Goal: Information Seeking & Learning: Learn about a topic

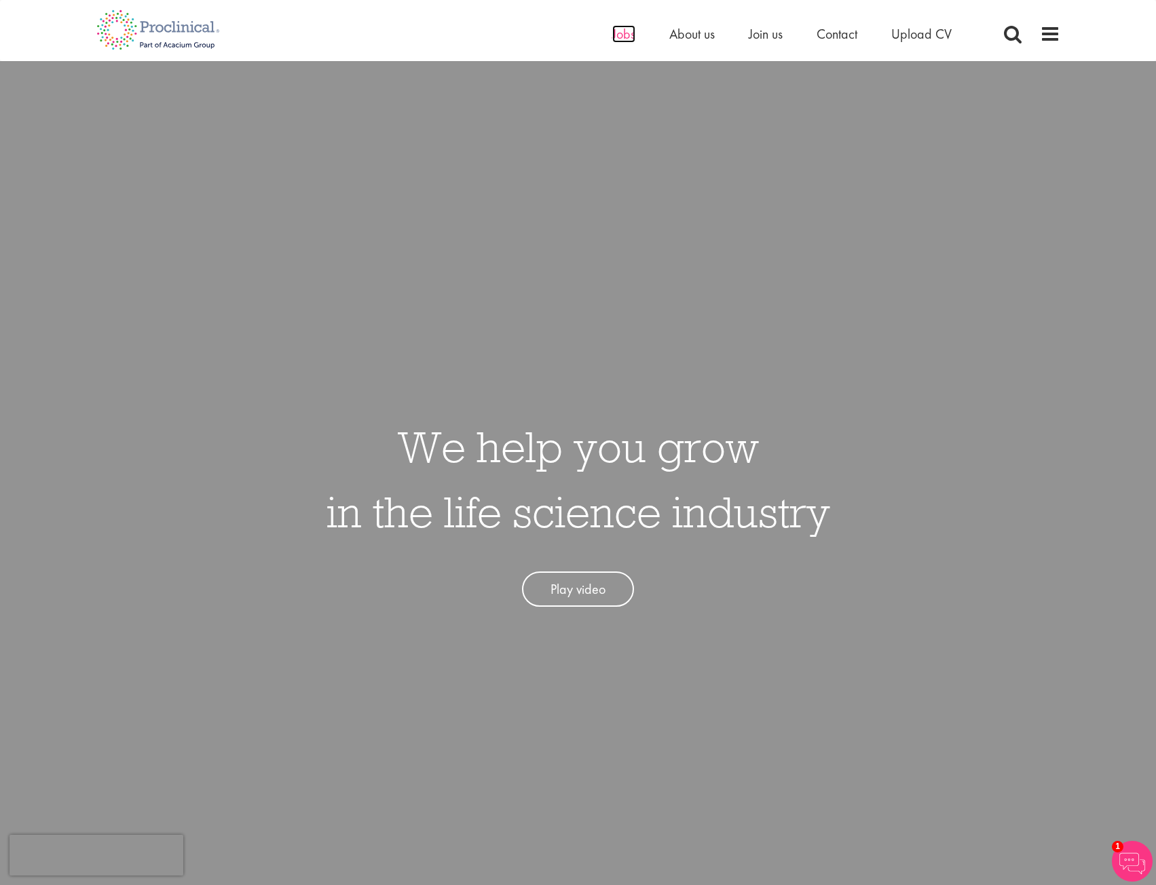
click at [629, 37] on span "Jobs" at bounding box center [623, 34] width 23 height 18
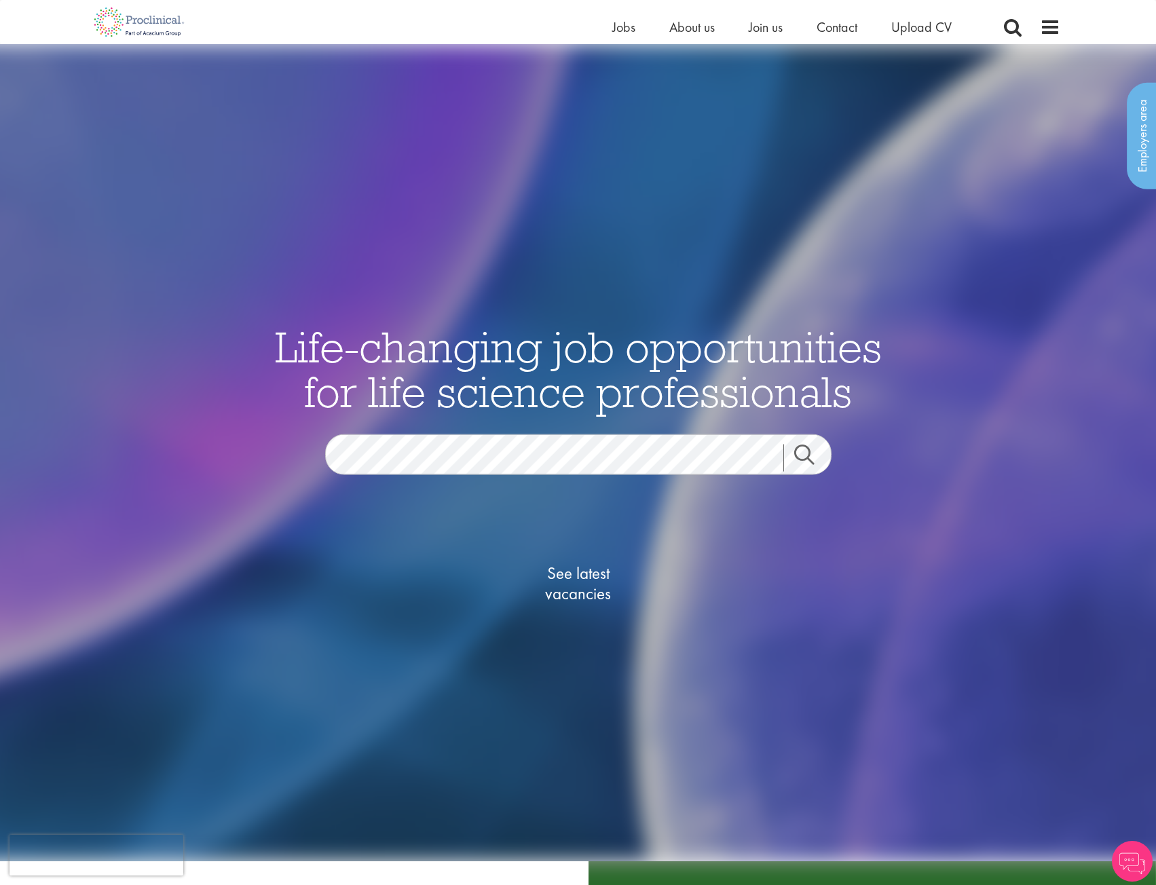
scroll to position [68, 0]
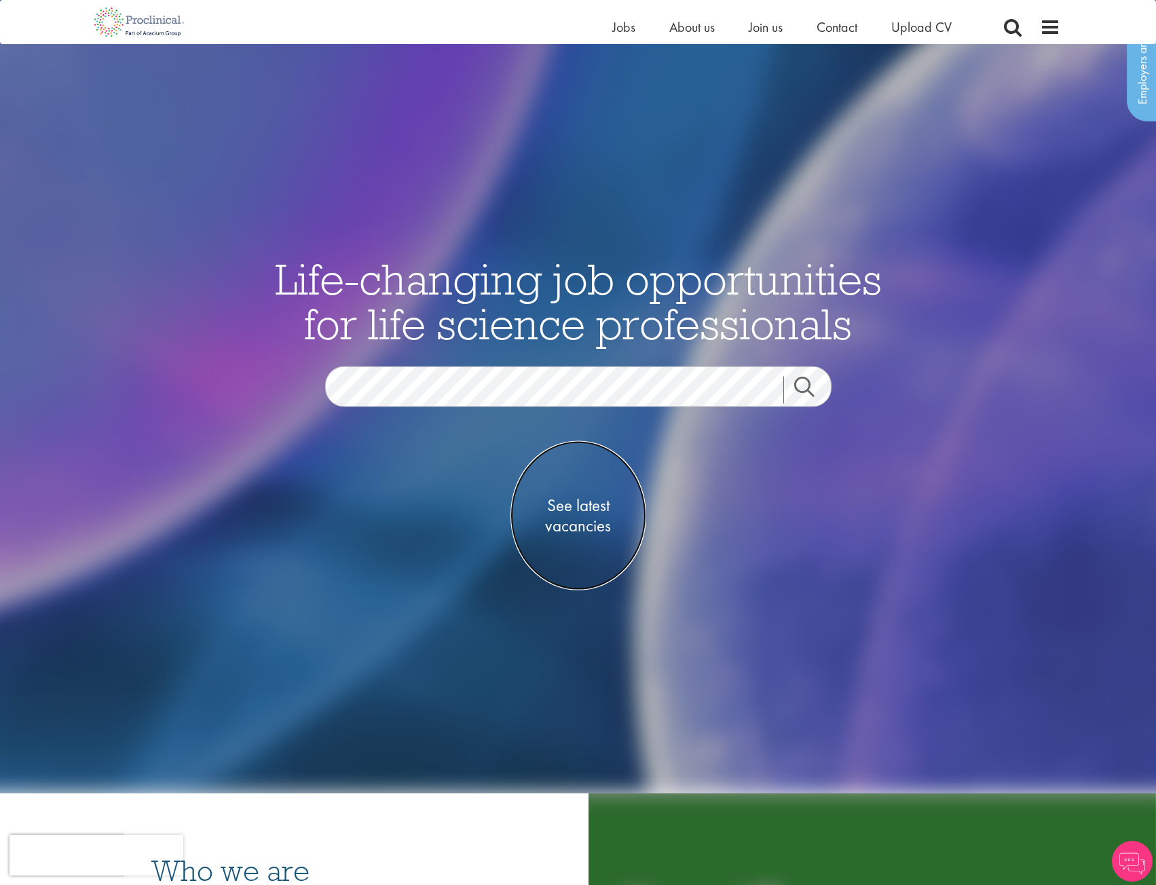
click at [579, 502] on span "See latest vacancies" at bounding box center [578, 515] width 136 height 41
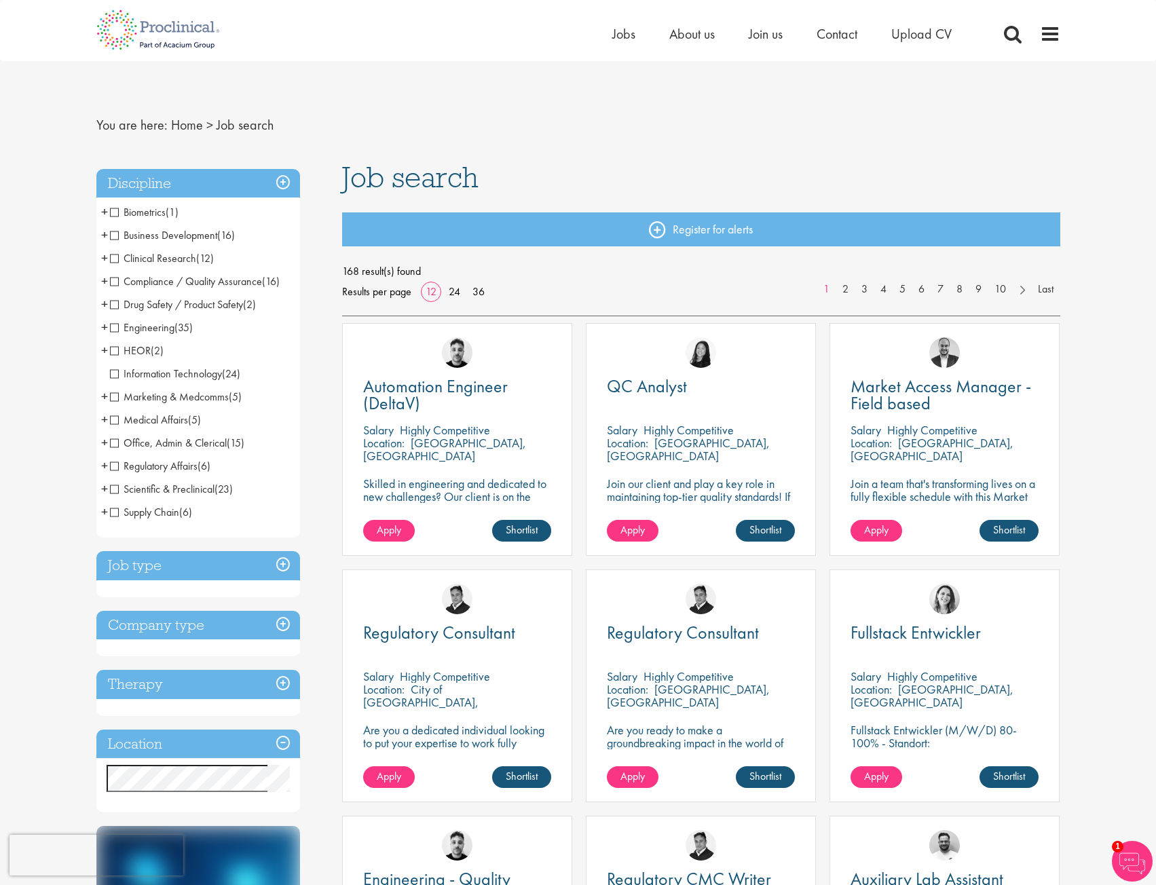
click at [113, 255] on span "Clinical Research" at bounding box center [153, 258] width 86 height 14
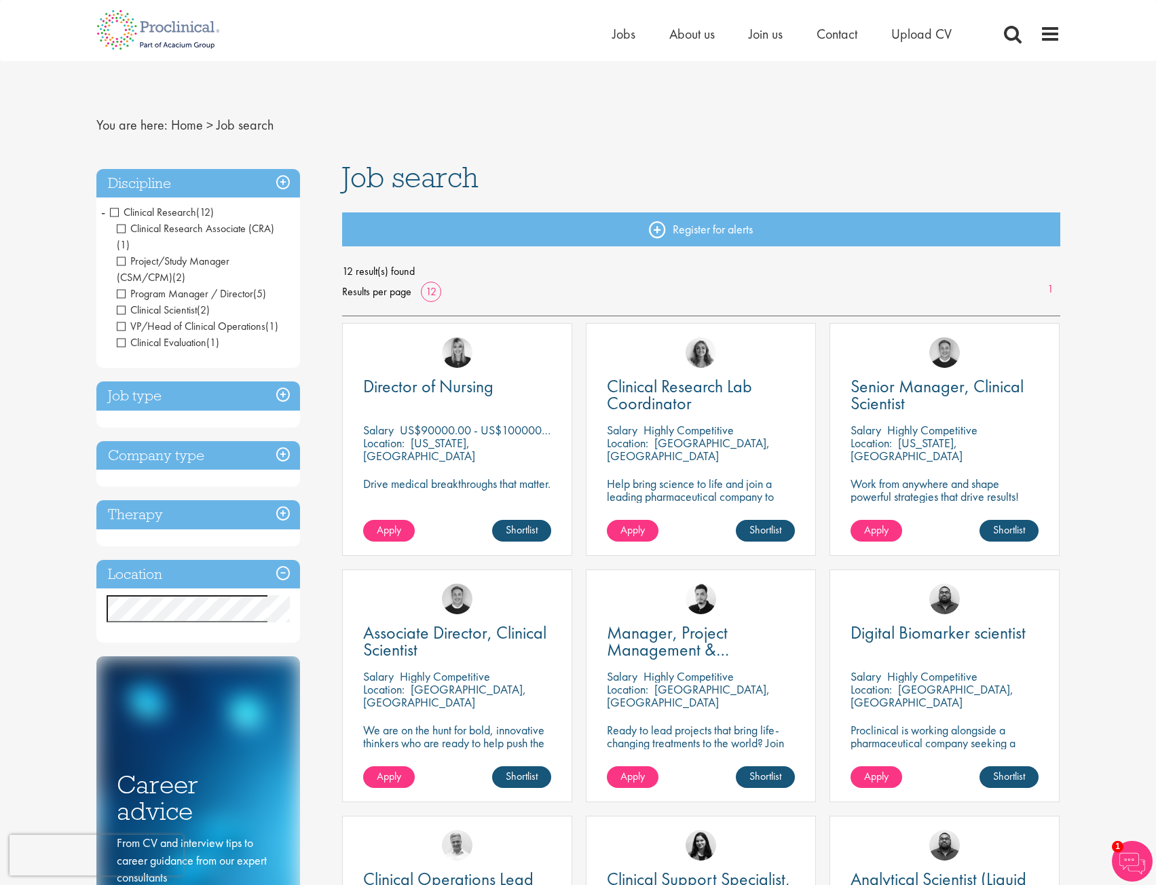
click at [239, 125] on span "Job search" at bounding box center [245, 125] width 57 height 18
click at [209, 560] on h3 "Location" at bounding box center [198, 574] width 204 height 29
